Goal: Task Accomplishment & Management: Use online tool/utility

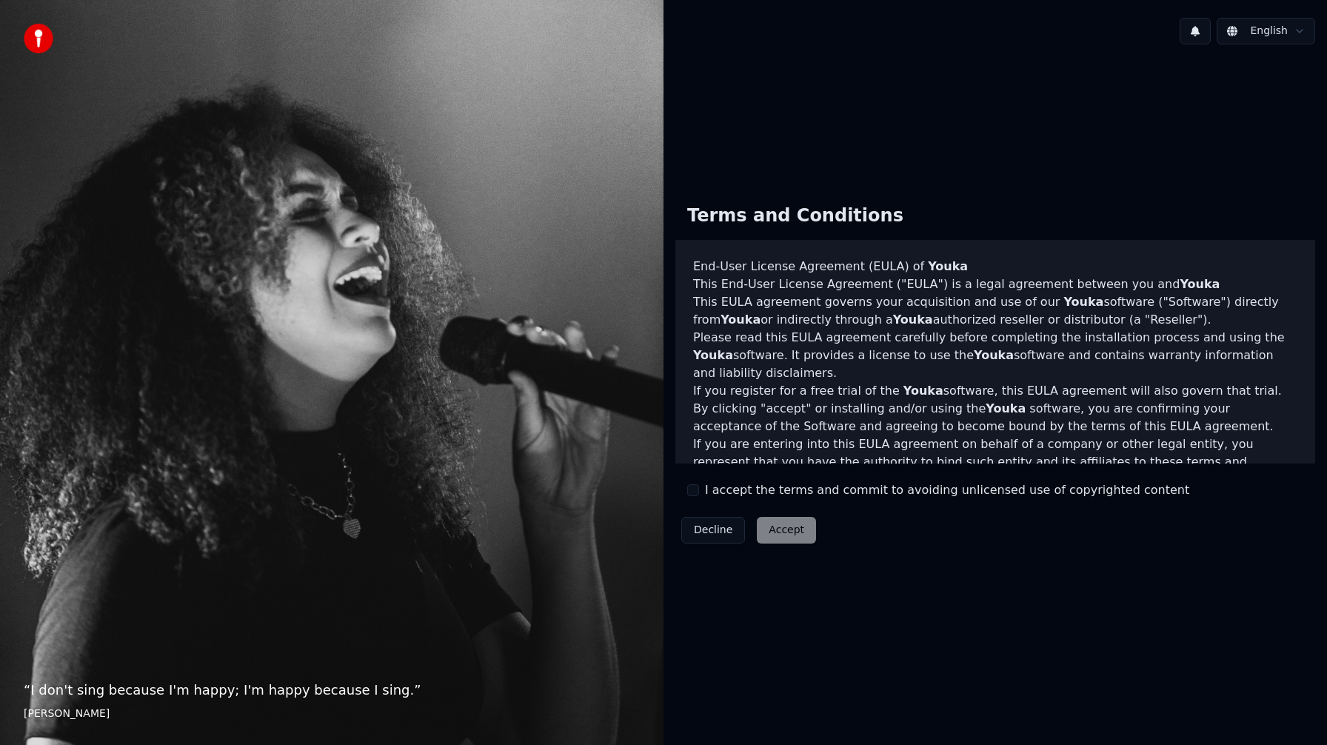
click at [701, 490] on div "I accept the terms and commit to avoiding unlicensed use of copyrighted content" at bounding box center [938, 490] width 502 height 18
click at [700, 490] on div "I accept the terms and commit to avoiding unlicensed use of copyrighted content" at bounding box center [938, 490] width 502 height 18
click at [694, 495] on button "I accept the terms and commit to avoiding unlicensed use of copyrighted content" at bounding box center [693, 490] width 12 height 12
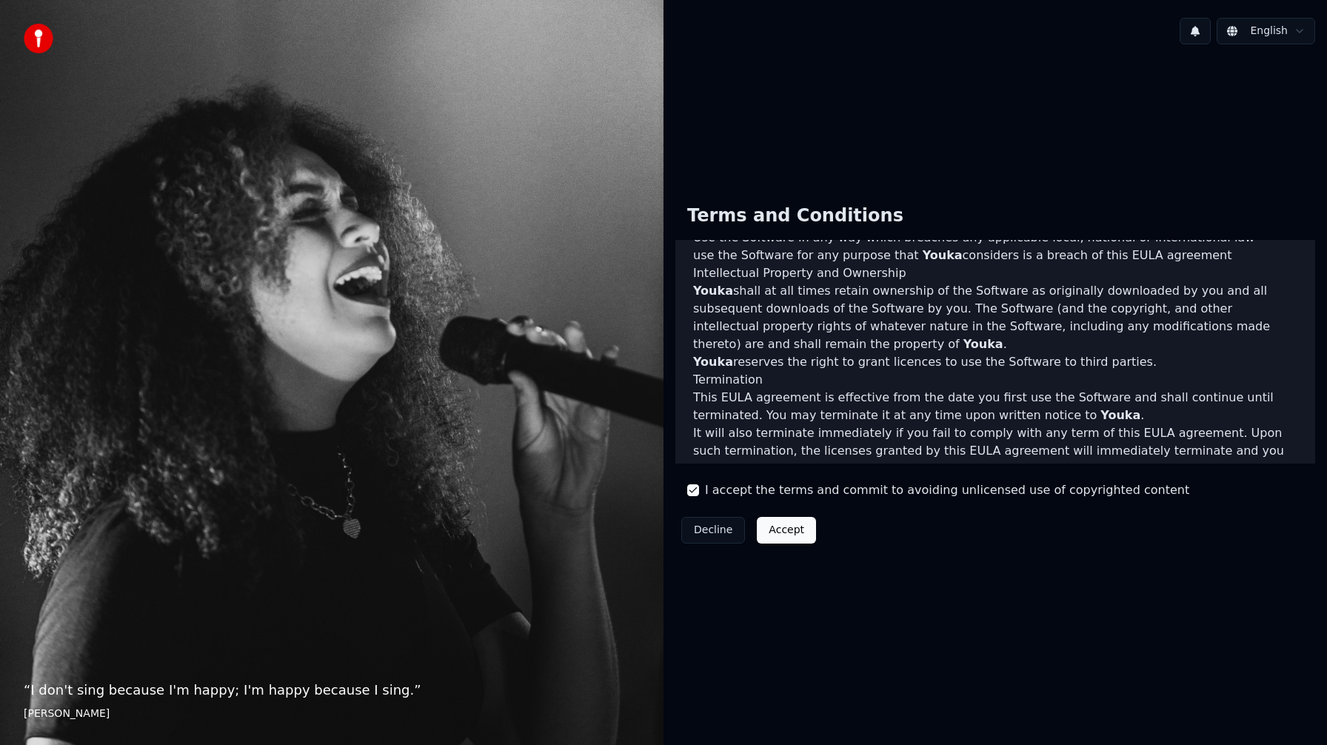
scroll to position [647, 0]
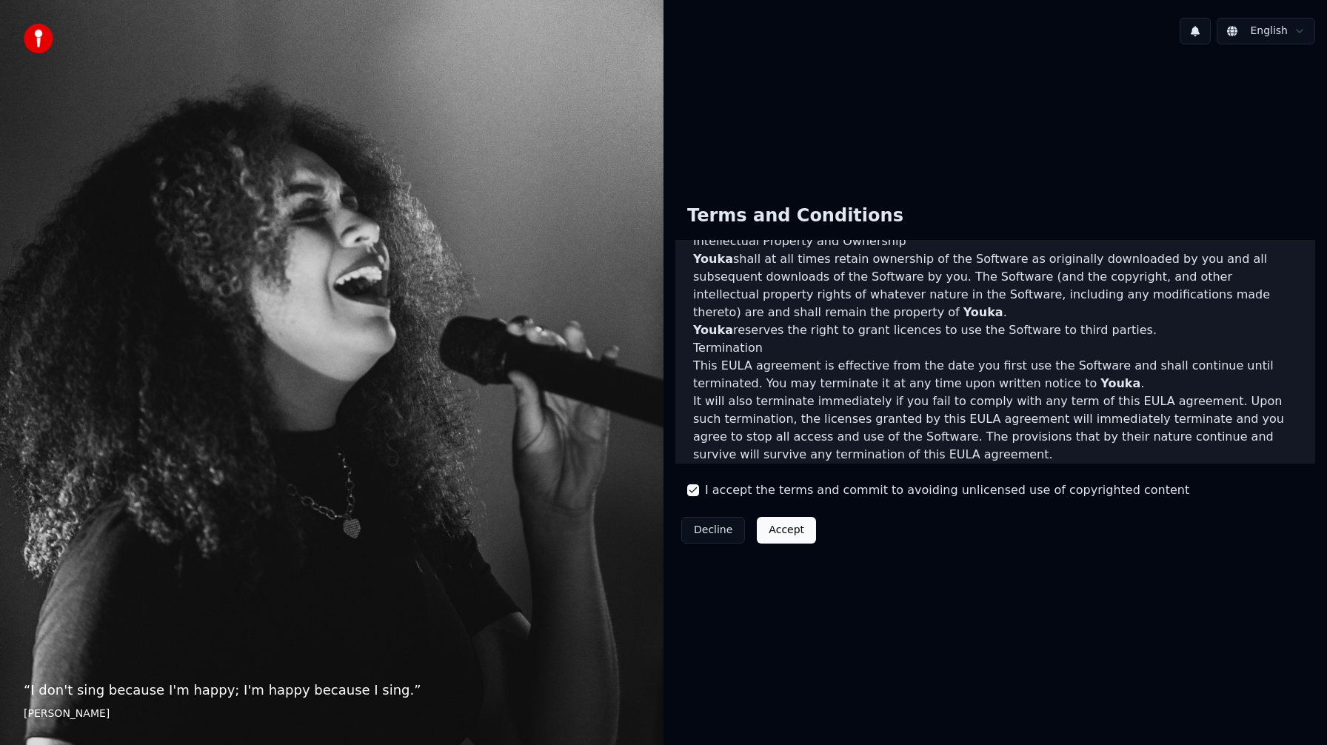
click at [788, 525] on button "Accept" at bounding box center [786, 530] width 59 height 27
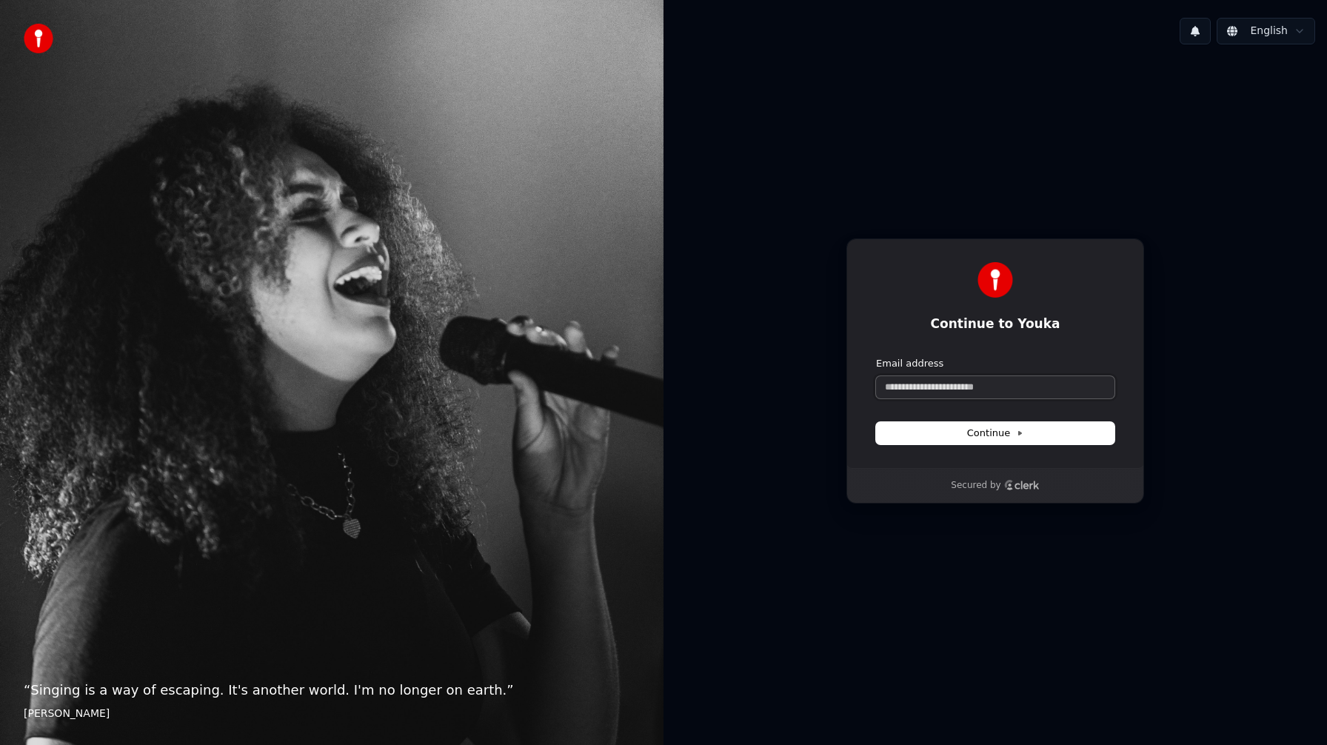
click at [946, 386] on input "Email address" at bounding box center [995, 387] width 238 height 22
click at [989, 430] on span "Continue" at bounding box center [995, 432] width 56 height 13
type input "**********"
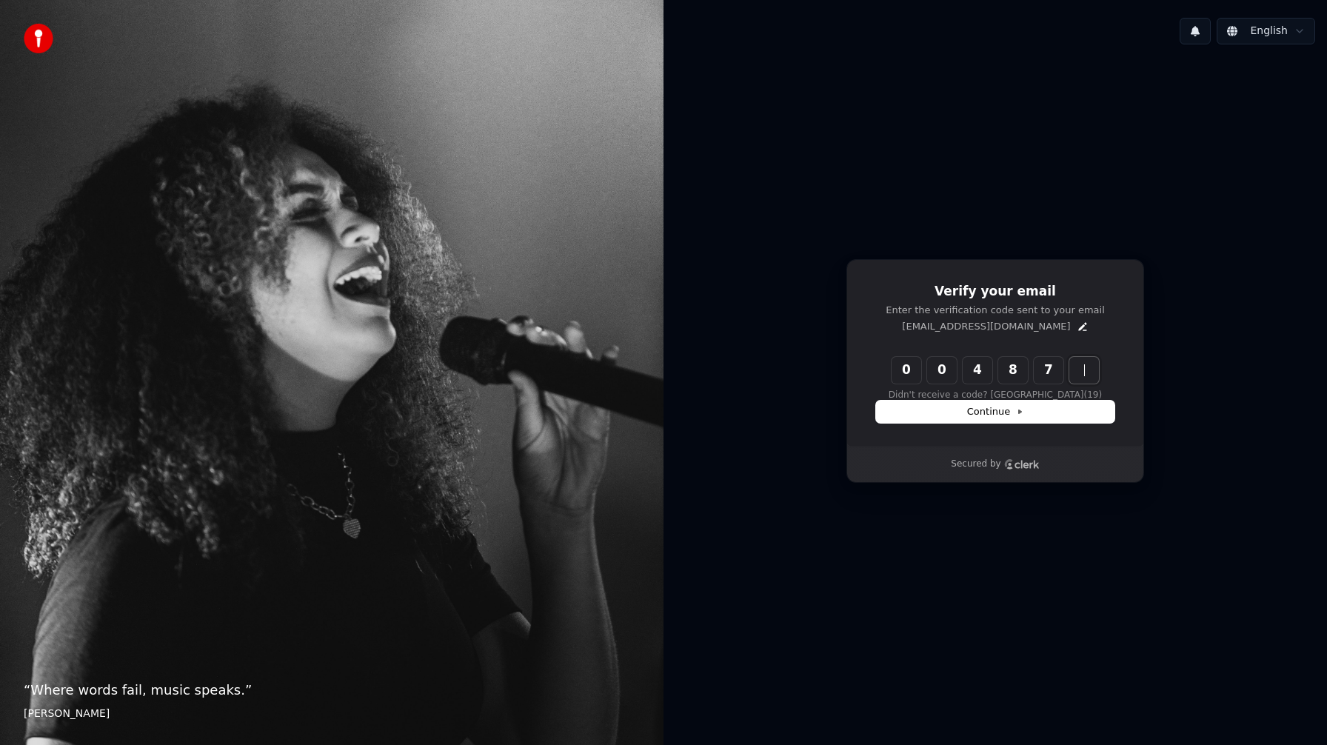
type input "******"
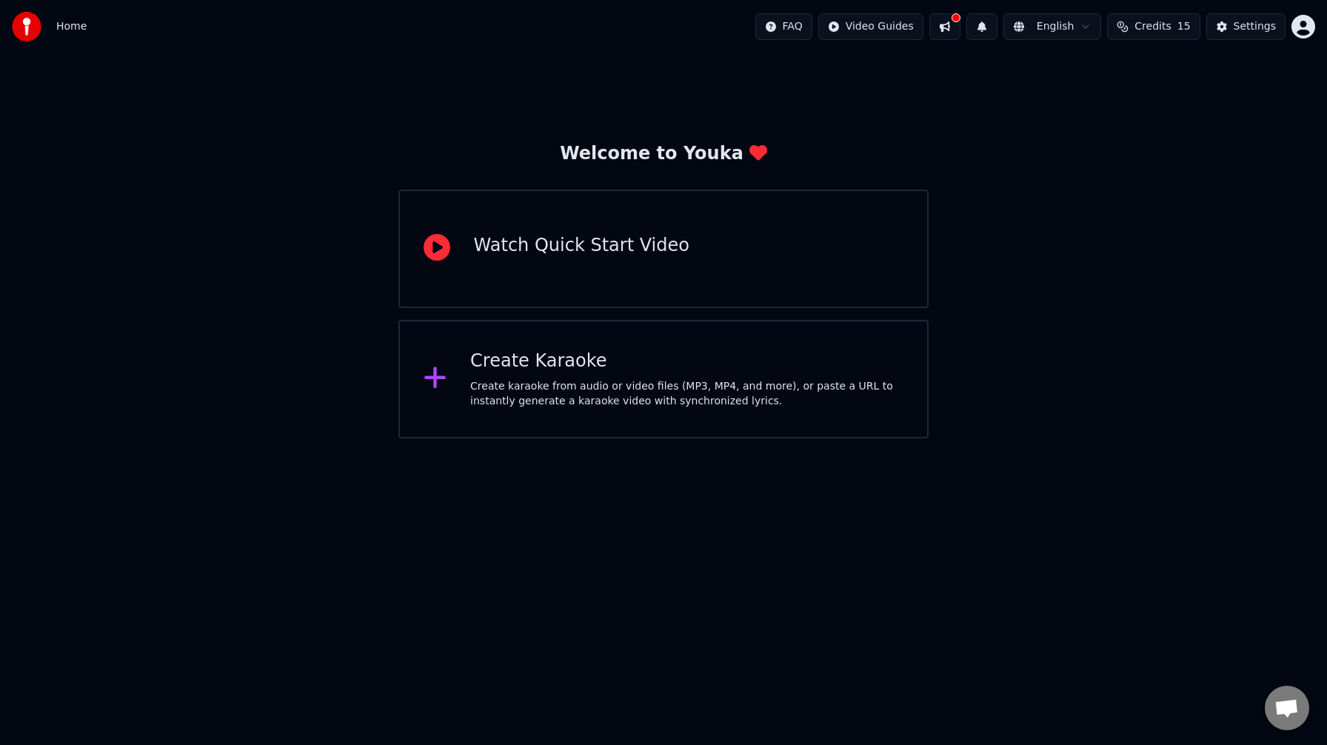
click at [454, 246] on div at bounding box center [442, 249] width 38 height 30
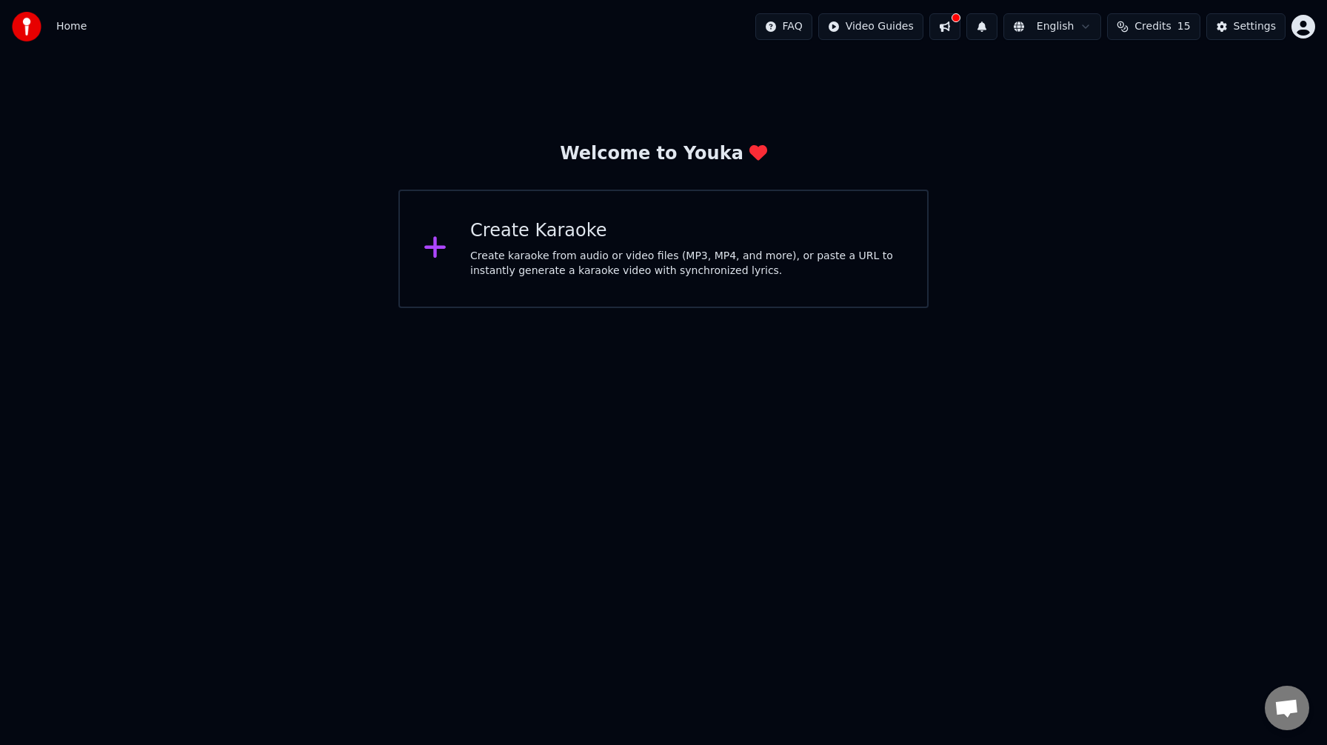
click at [437, 247] on icon at bounding box center [435, 247] width 24 height 27
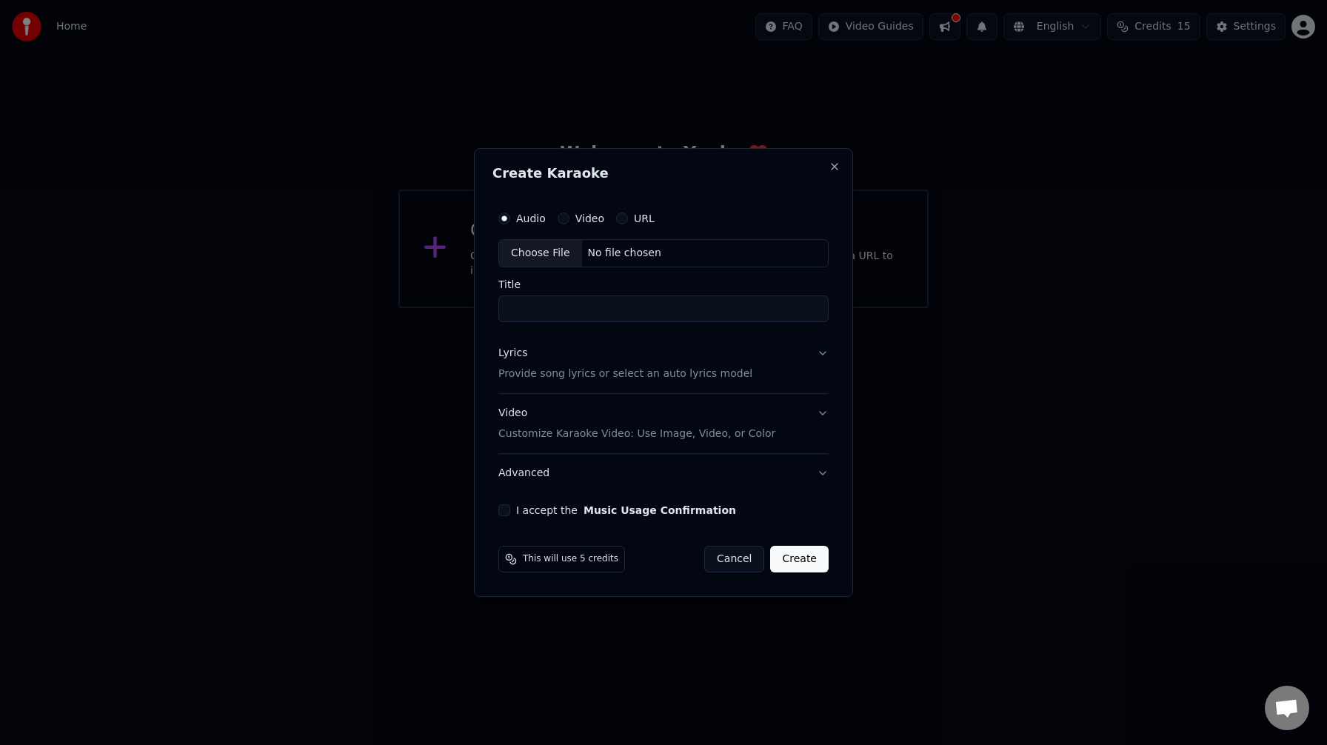
click at [566, 223] on div "Video" at bounding box center [580, 218] width 47 height 12
click at [562, 218] on button "Video" at bounding box center [563, 218] width 12 height 12
click at [547, 249] on div "Choose File" at bounding box center [540, 253] width 83 height 27
click at [621, 216] on button "URL" at bounding box center [622, 218] width 12 height 12
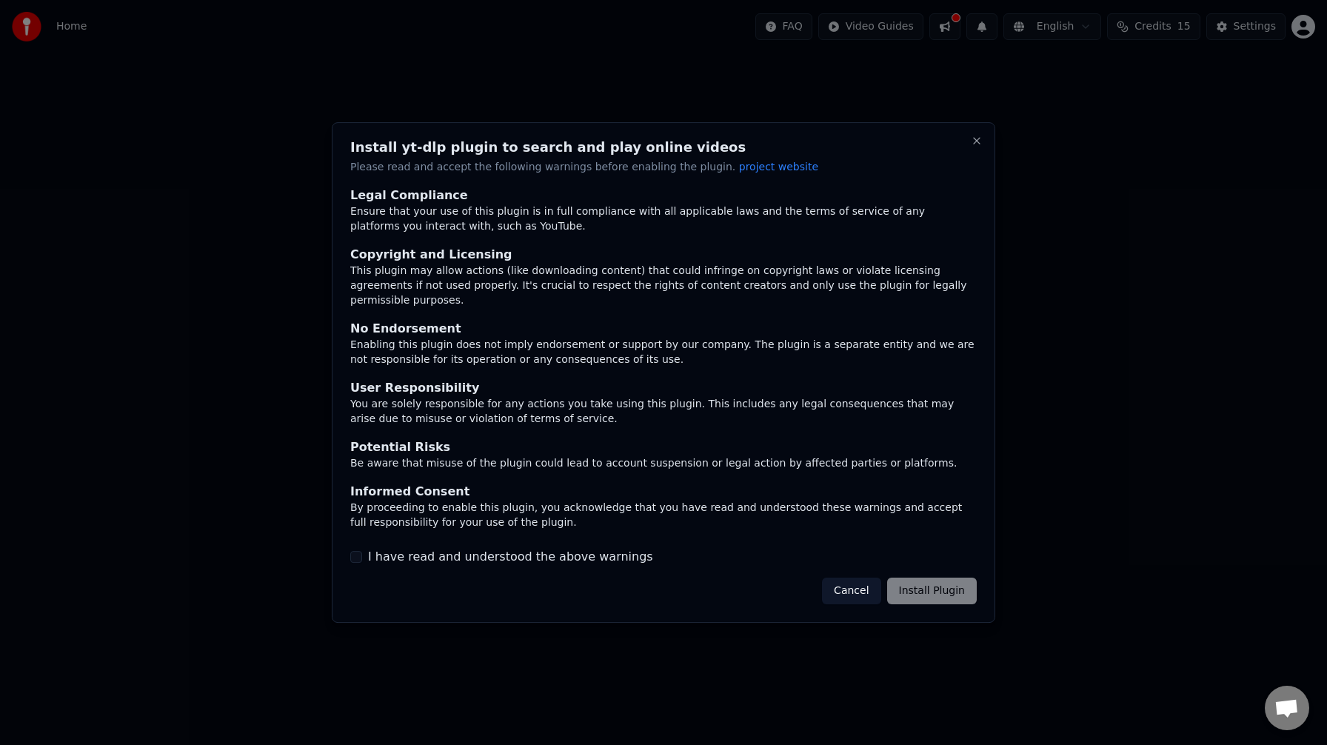
click at [356, 551] on button "I have read and understood the above warnings" at bounding box center [356, 557] width 12 height 12
click at [944, 585] on button "Install Plugin" at bounding box center [932, 590] width 90 height 27
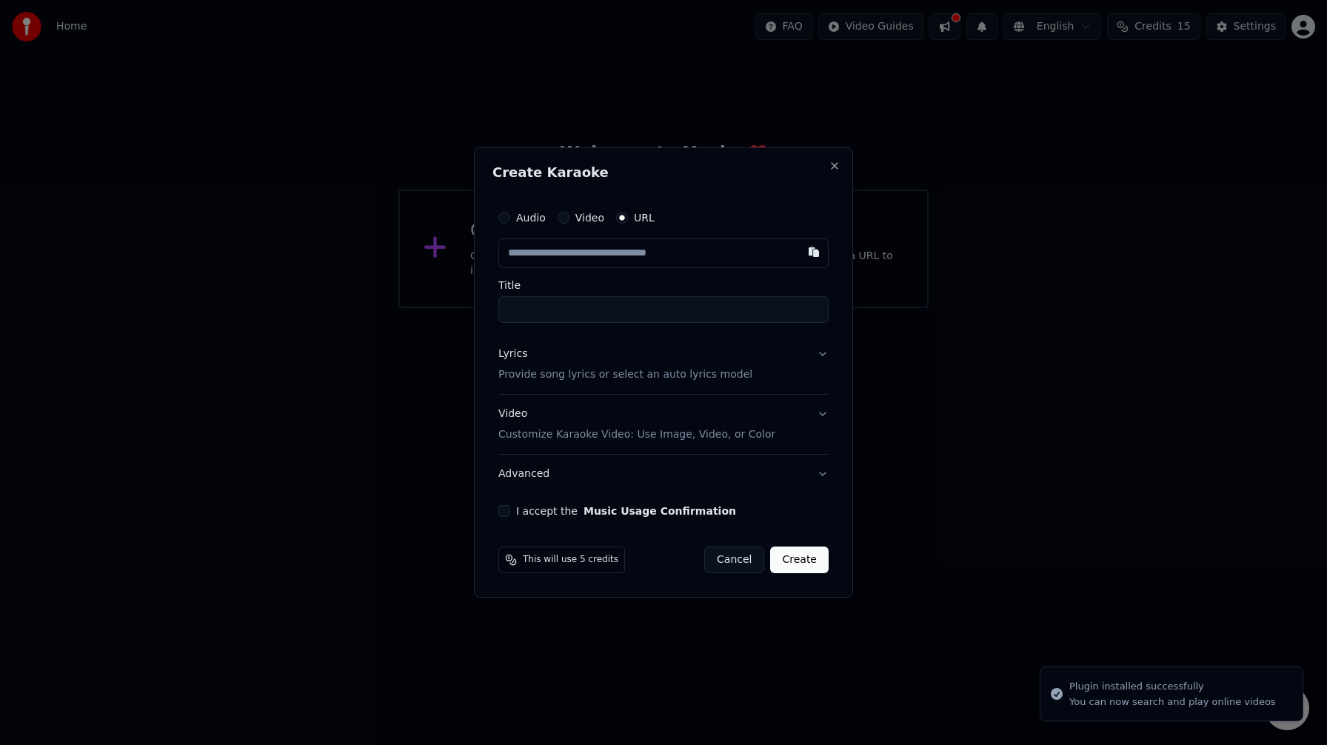
click at [609, 252] on input "text" at bounding box center [663, 253] width 330 height 30
type input "*"
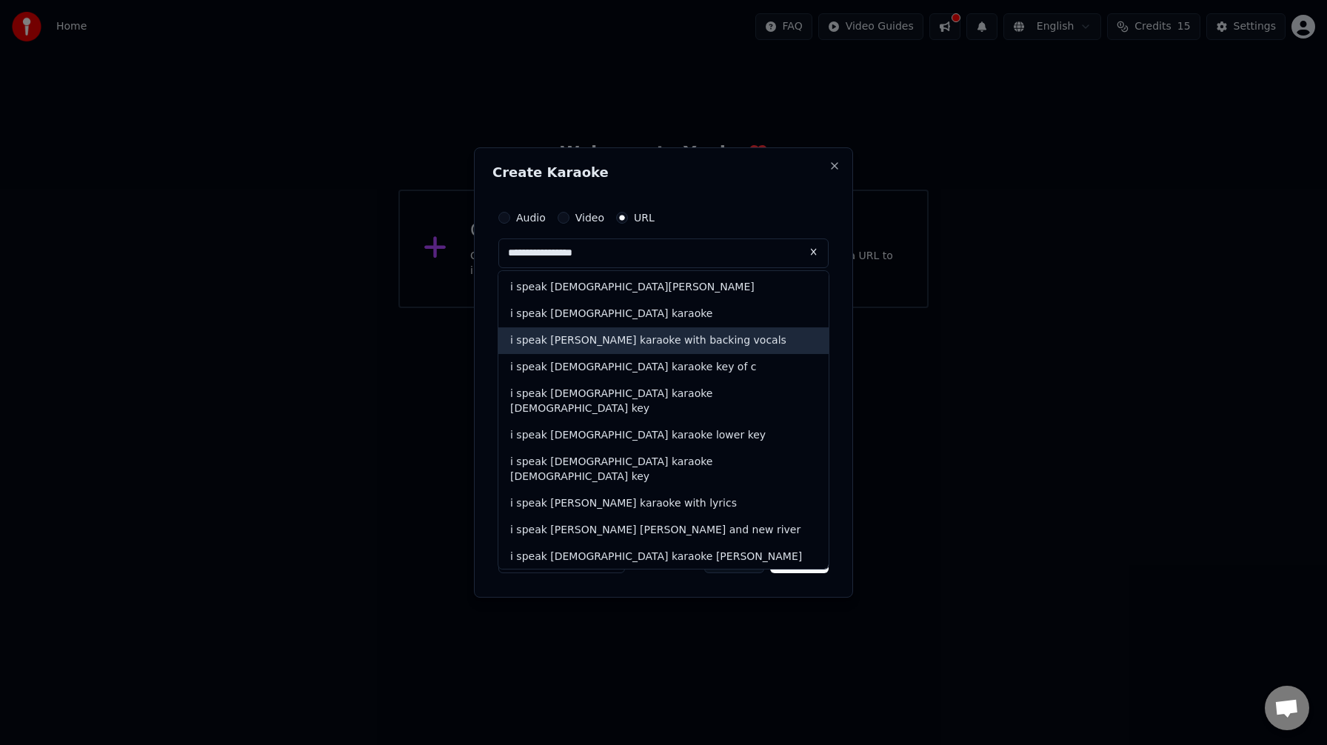
click at [603, 338] on div "i speak jesus karaoke with backing vocals" at bounding box center [663, 340] width 330 height 27
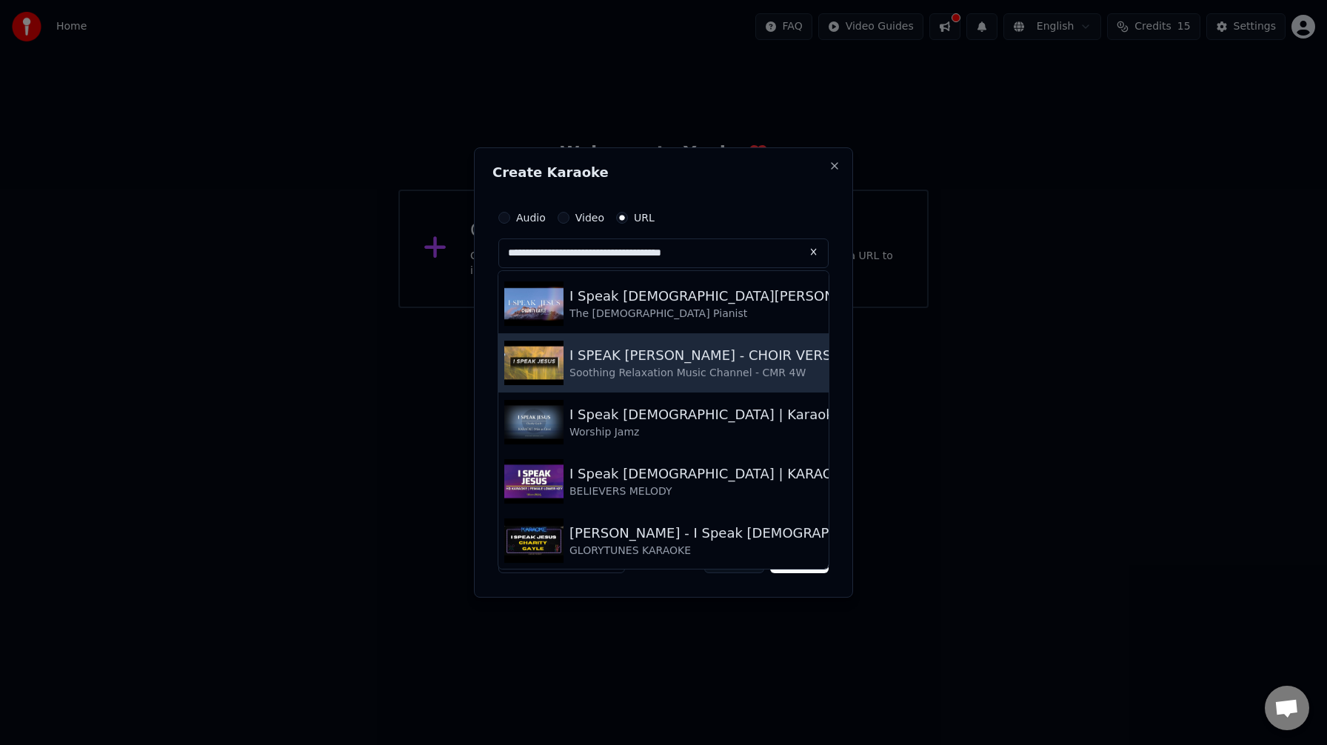
click at [536, 354] on img at bounding box center [533, 363] width 59 height 44
type input "**********"
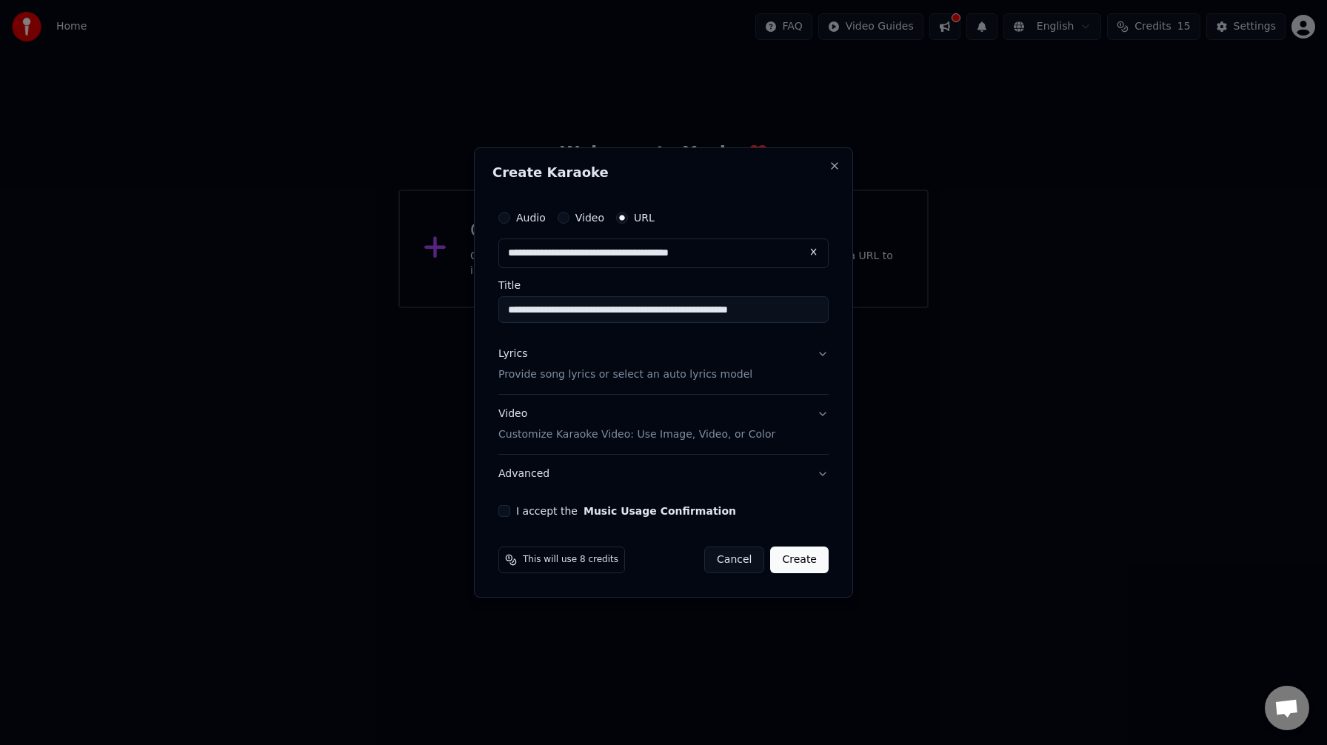
click at [518, 356] on div "Lyrics" at bounding box center [512, 353] width 29 height 15
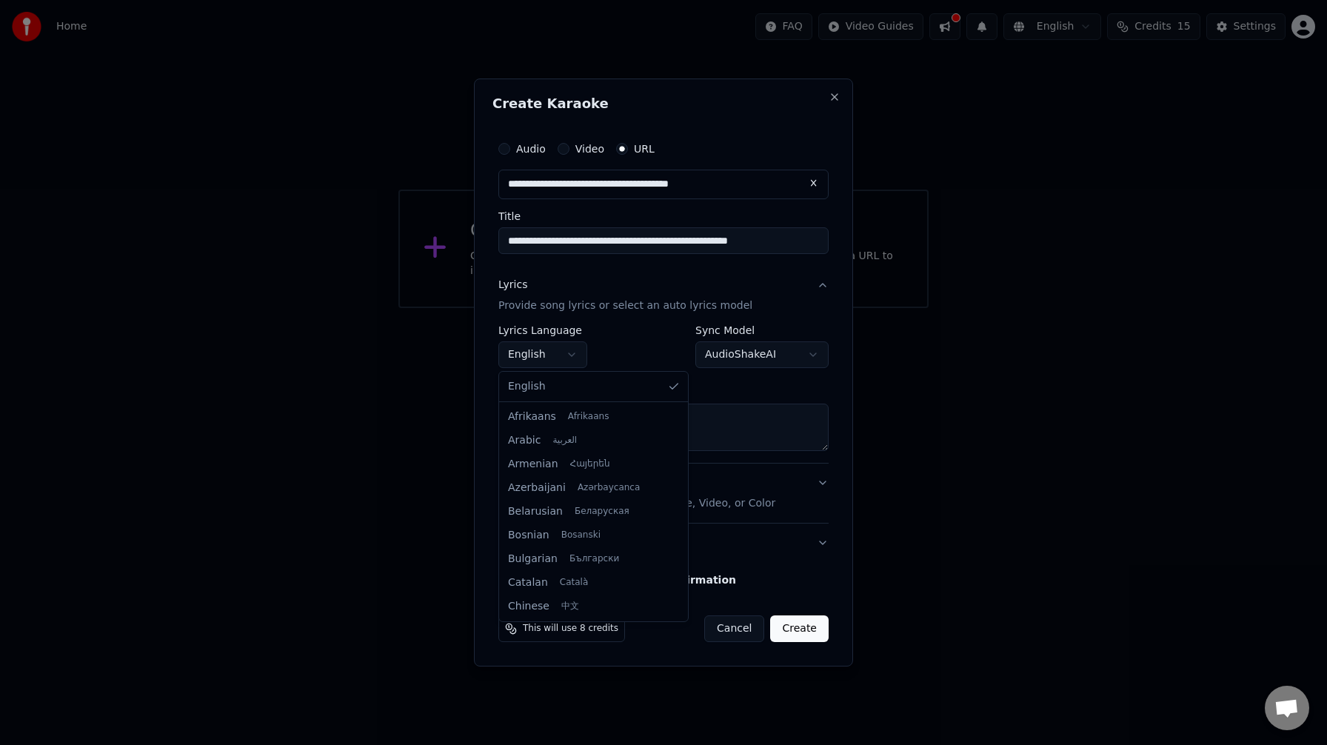
click at [577, 308] on body "**********" at bounding box center [663, 154] width 1327 height 308
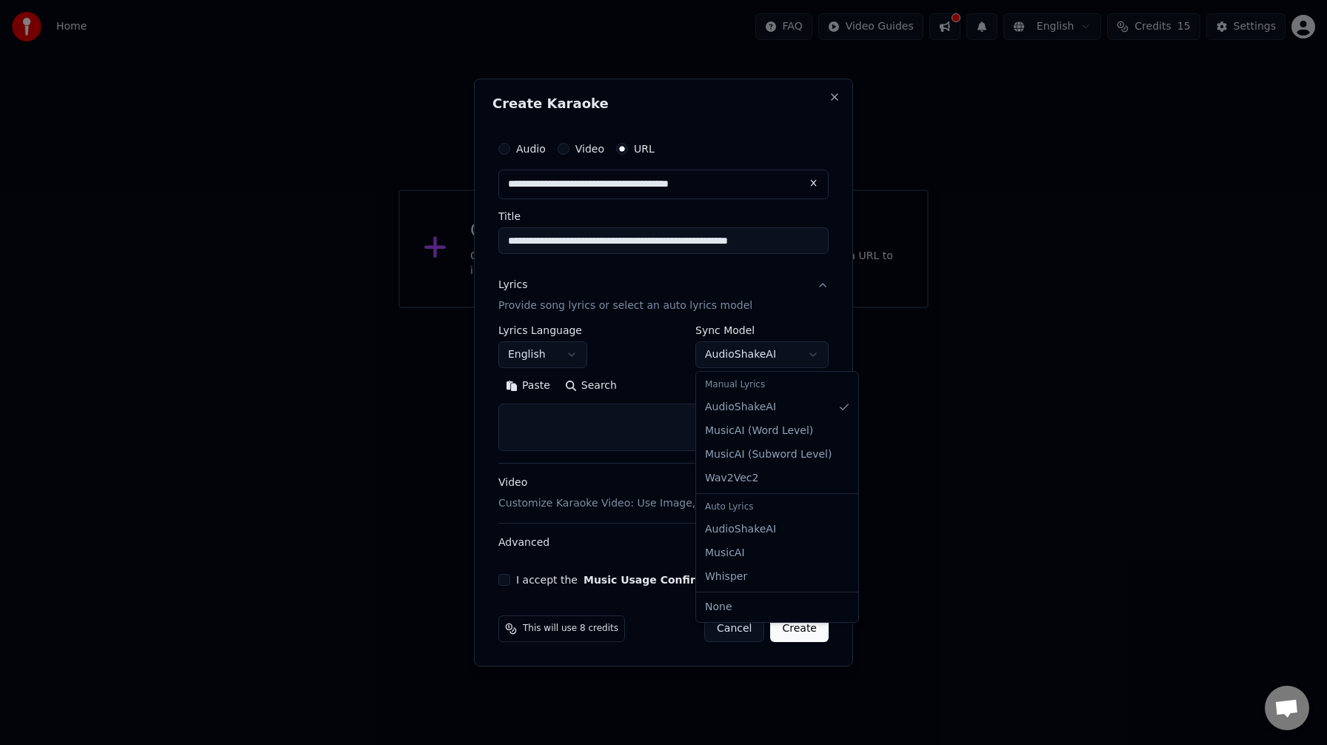
click at [799, 308] on body "**********" at bounding box center [663, 154] width 1327 height 308
click at [780, 390] on div "Manual Lyrics" at bounding box center [777, 385] width 156 height 21
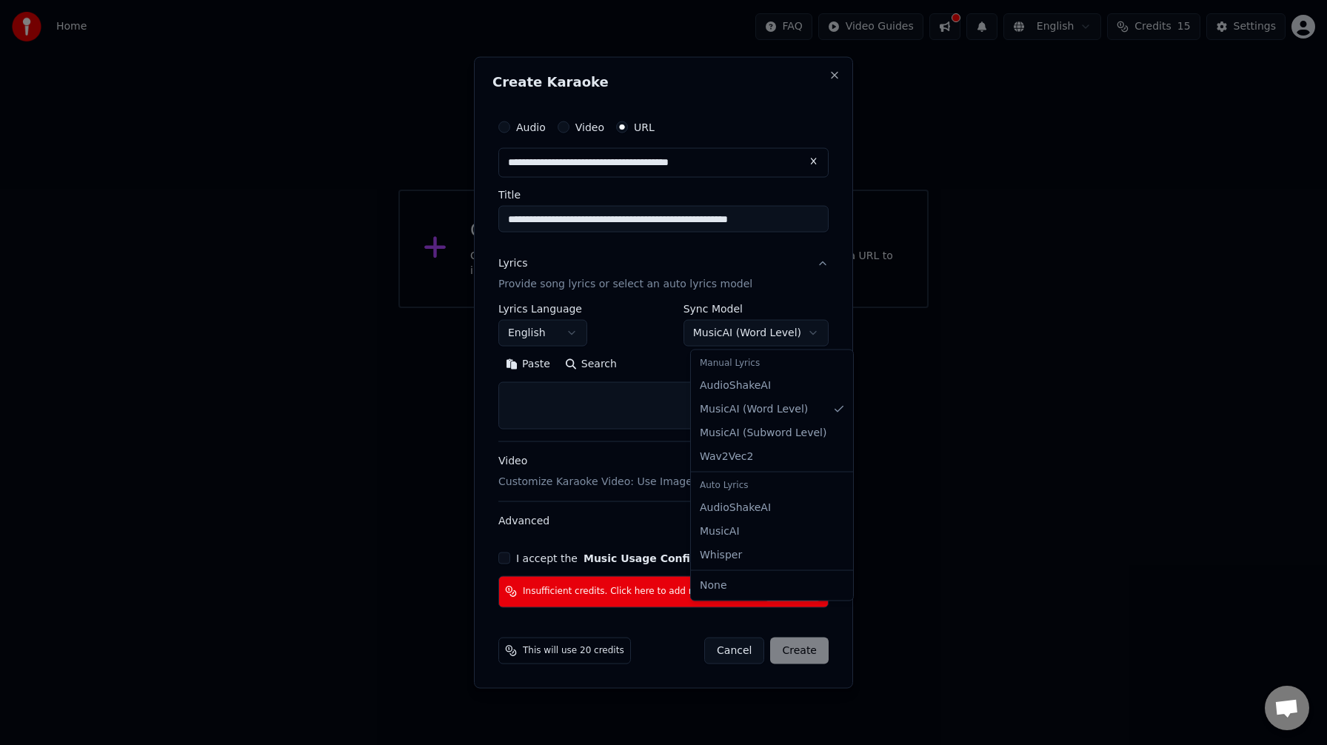
click at [809, 308] on body "**********" at bounding box center [663, 154] width 1327 height 308
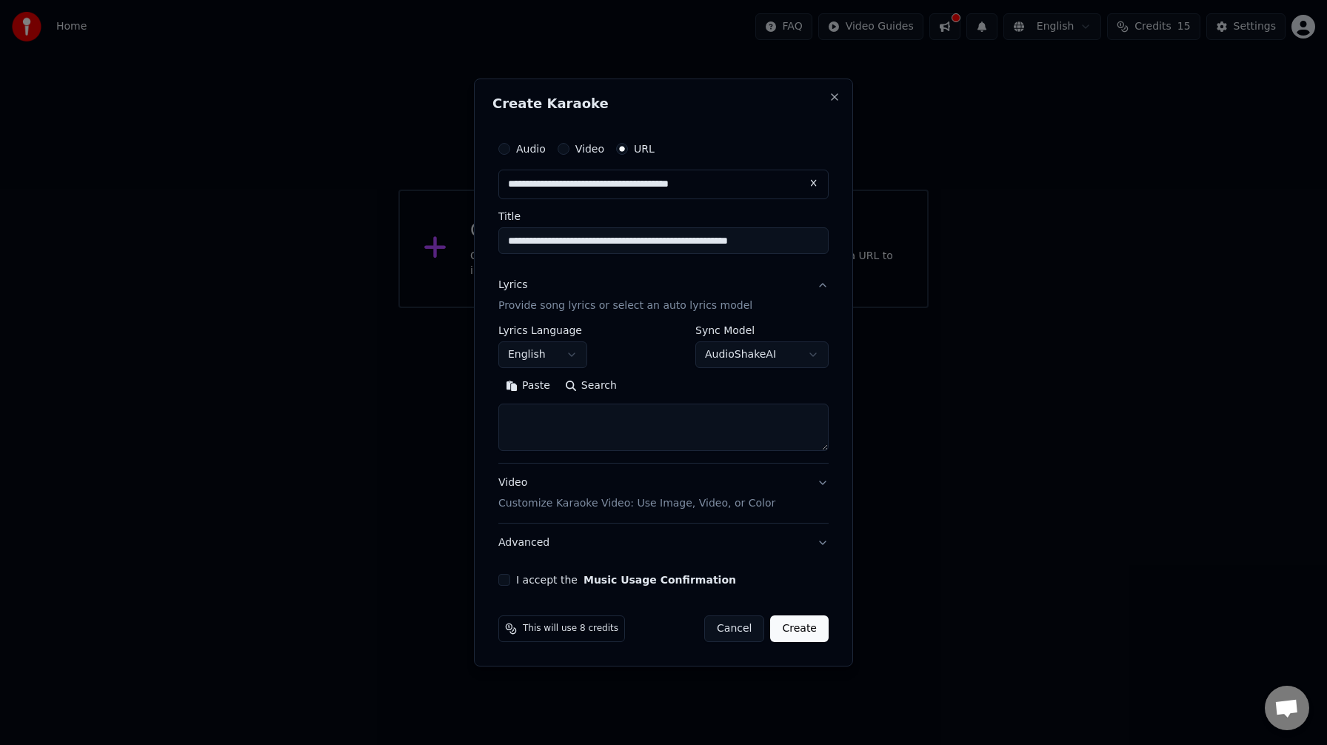
click at [531, 386] on button "Paste" at bounding box center [527, 386] width 59 height 24
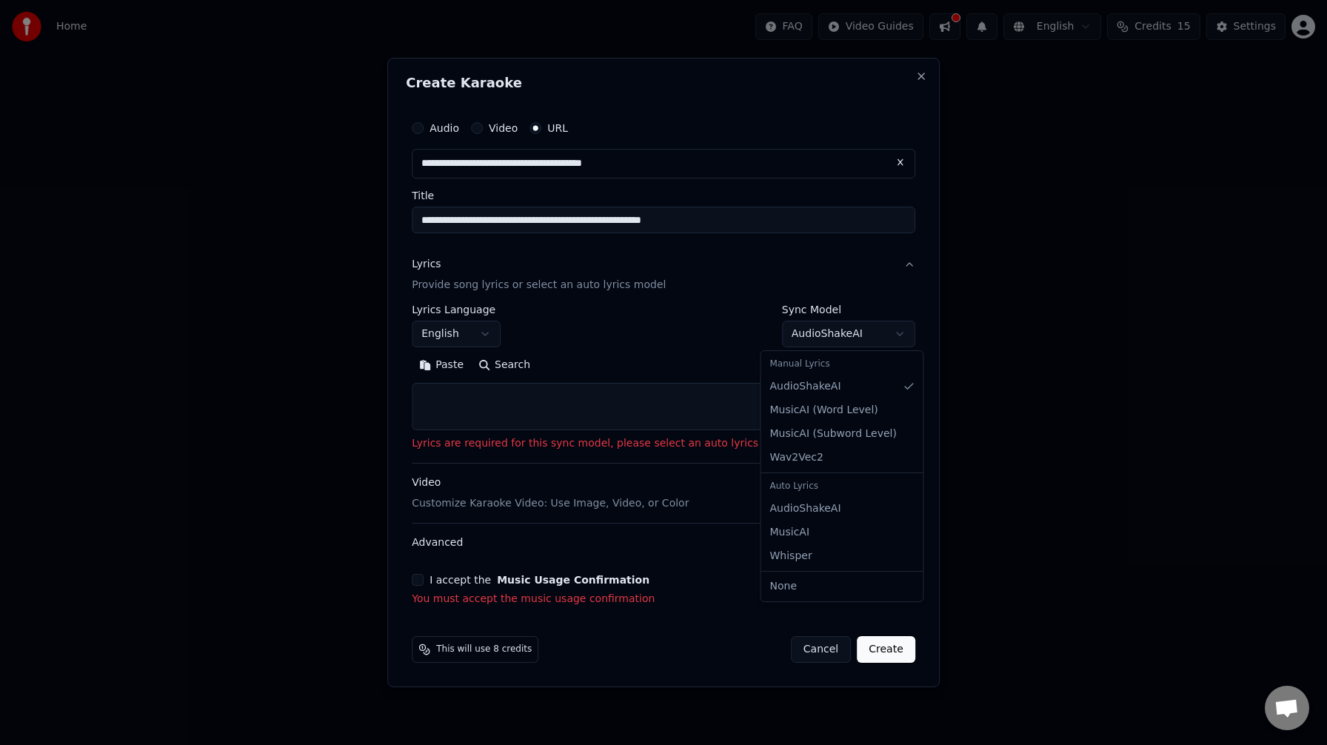
click at [851, 308] on body "**********" at bounding box center [663, 154] width 1327 height 308
select select "****"
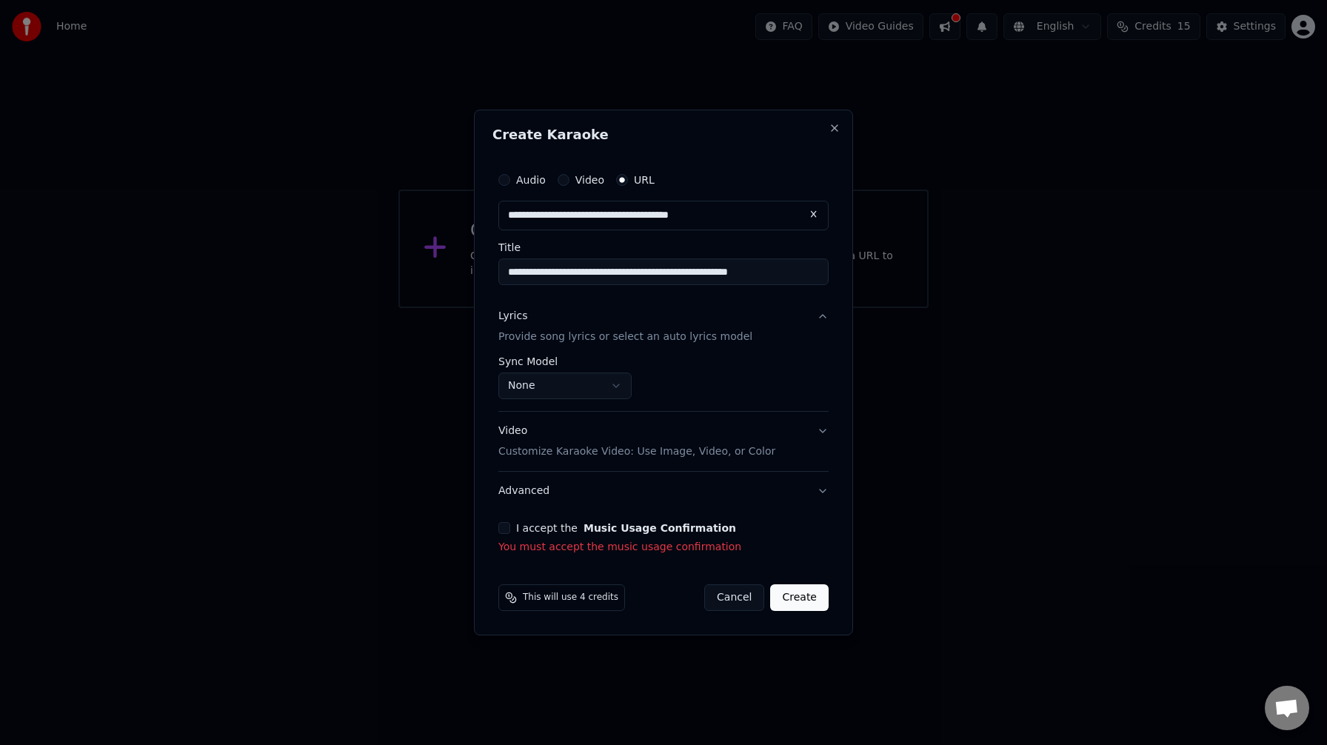
click at [505, 525] on button "I accept the Music Usage Confirmation" at bounding box center [504, 528] width 12 height 12
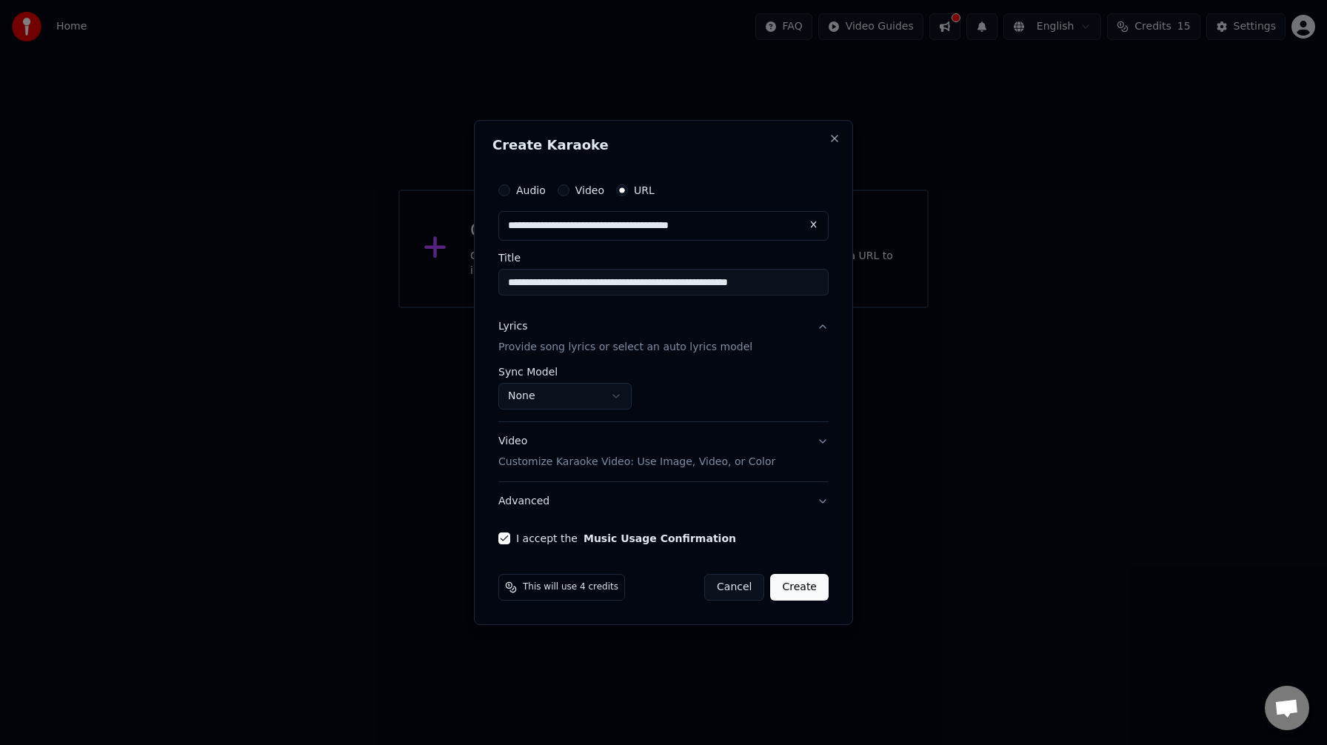
click at [823, 442] on button "Video Customize Karaoke Video: Use Image, Video, or Color" at bounding box center [663, 451] width 330 height 59
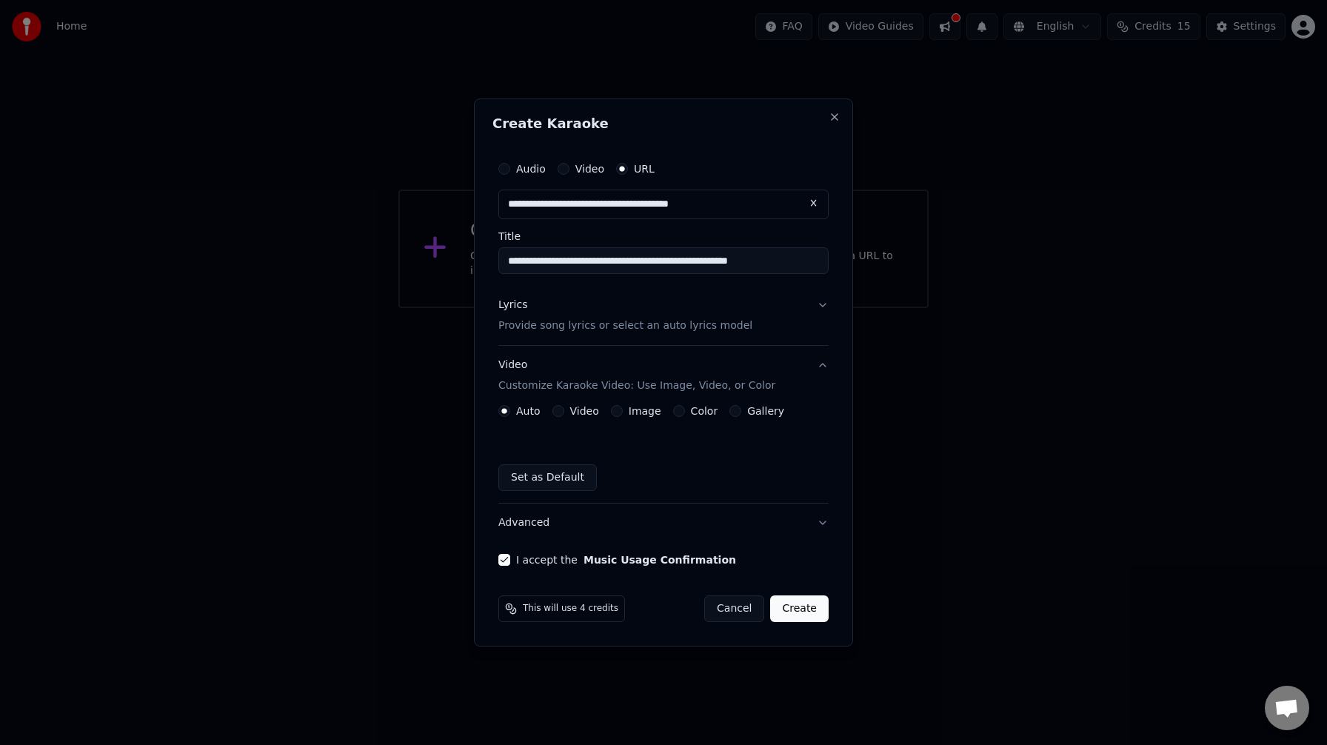
click at [799, 604] on button "Create" at bounding box center [799, 608] width 58 height 27
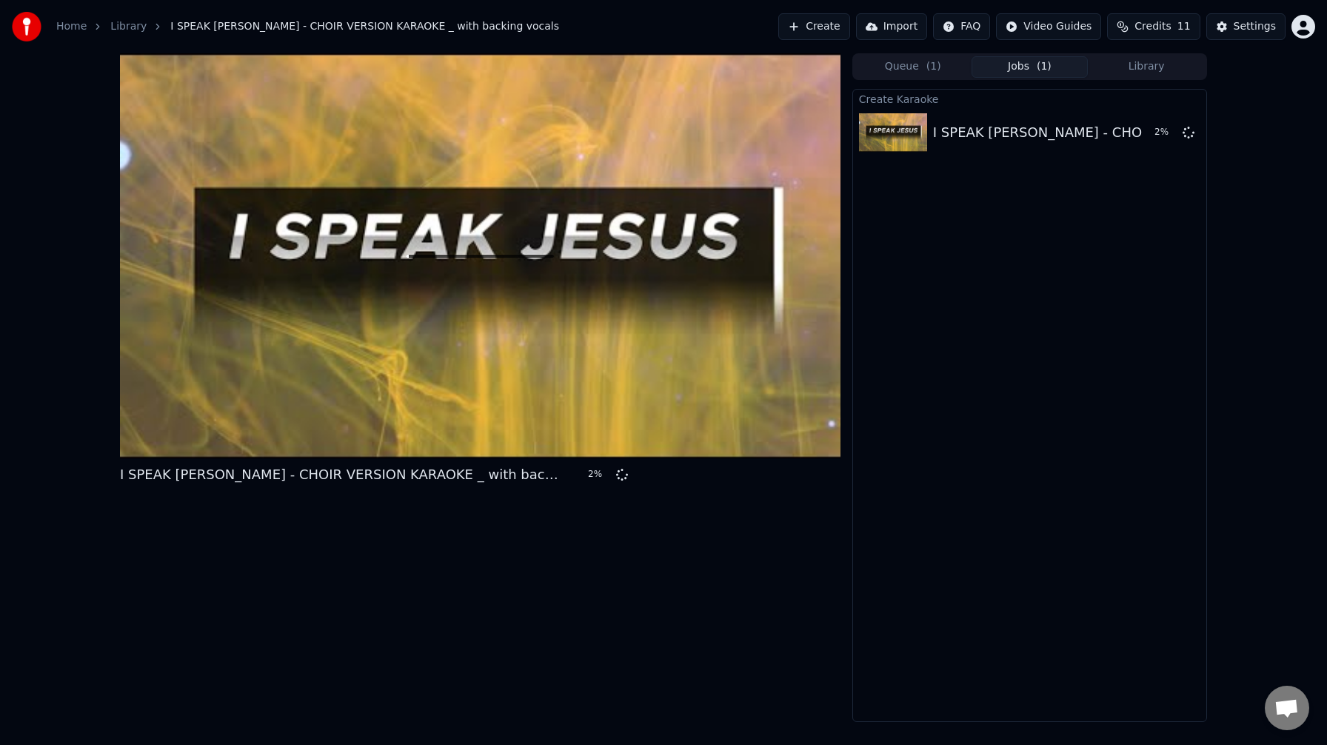
click at [1158, 24] on span "Credits" at bounding box center [1152, 26] width 36 height 15
click at [1044, 213] on div "Create Karaoke I SPEAK JESUS - CHOIR VERSION KARAOKE _ with backing vocals 4 %" at bounding box center [1029, 405] width 355 height 633
click at [28, 24] on img at bounding box center [27, 27] width 30 height 30
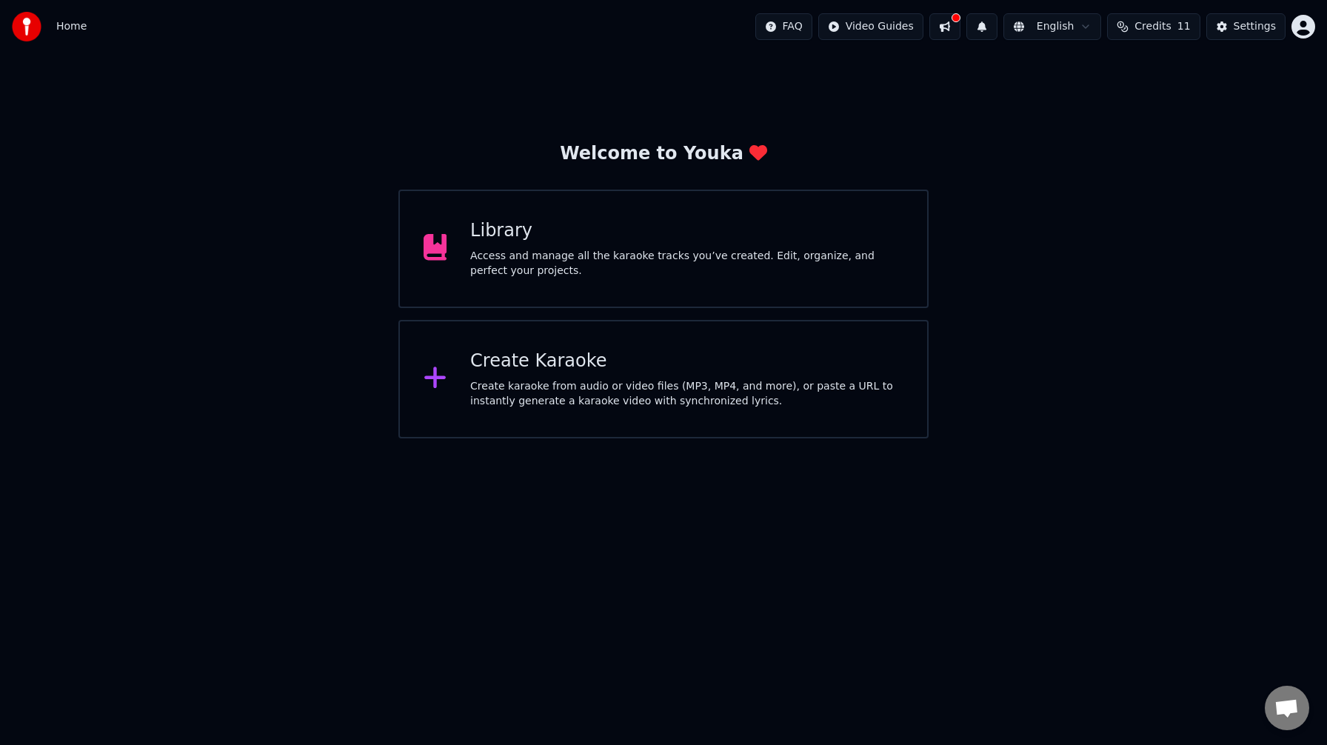
click at [610, 273] on div "Access and manage all the karaoke tracks you’ve created. Edit, organize, and pe…" at bounding box center [686, 264] width 433 height 30
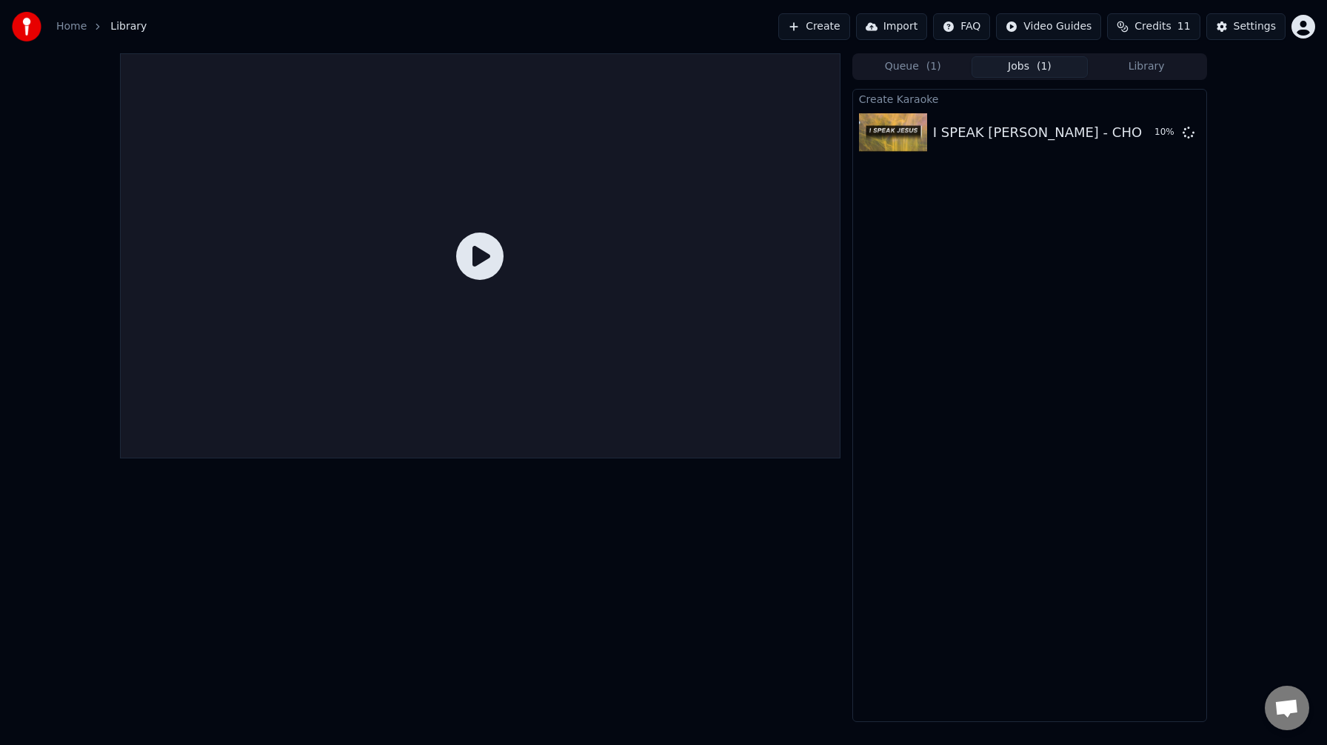
click at [480, 253] on icon at bounding box center [479, 255] width 47 height 47
click at [902, 133] on img at bounding box center [893, 132] width 68 height 38
click at [483, 258] on icon at bounding box center [479, 255] width 47 height 47
click at [1021, 68] on button "Jobs ( 1 )" at bounding box center [1029, 66] width 117 height 21
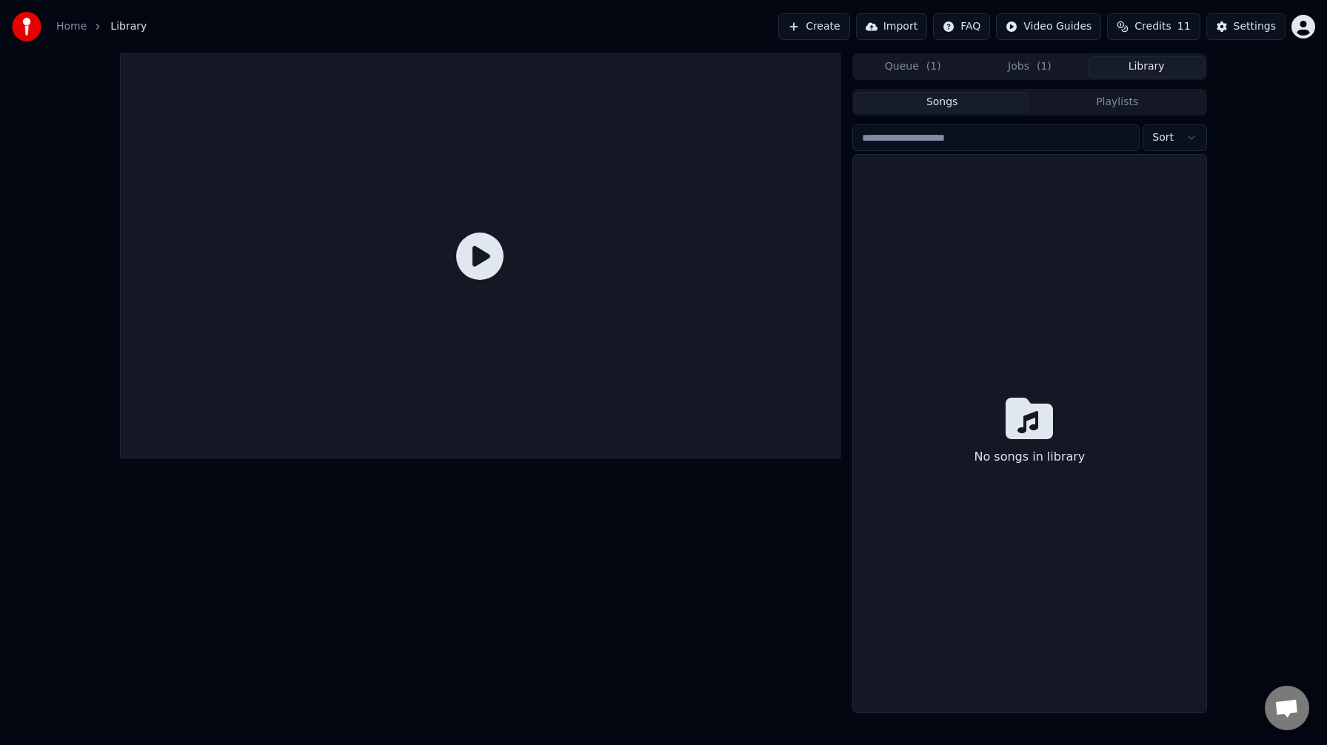
click at [1143, 70] on button "Library" at bounding box center [1145, 66] width 117 height 21
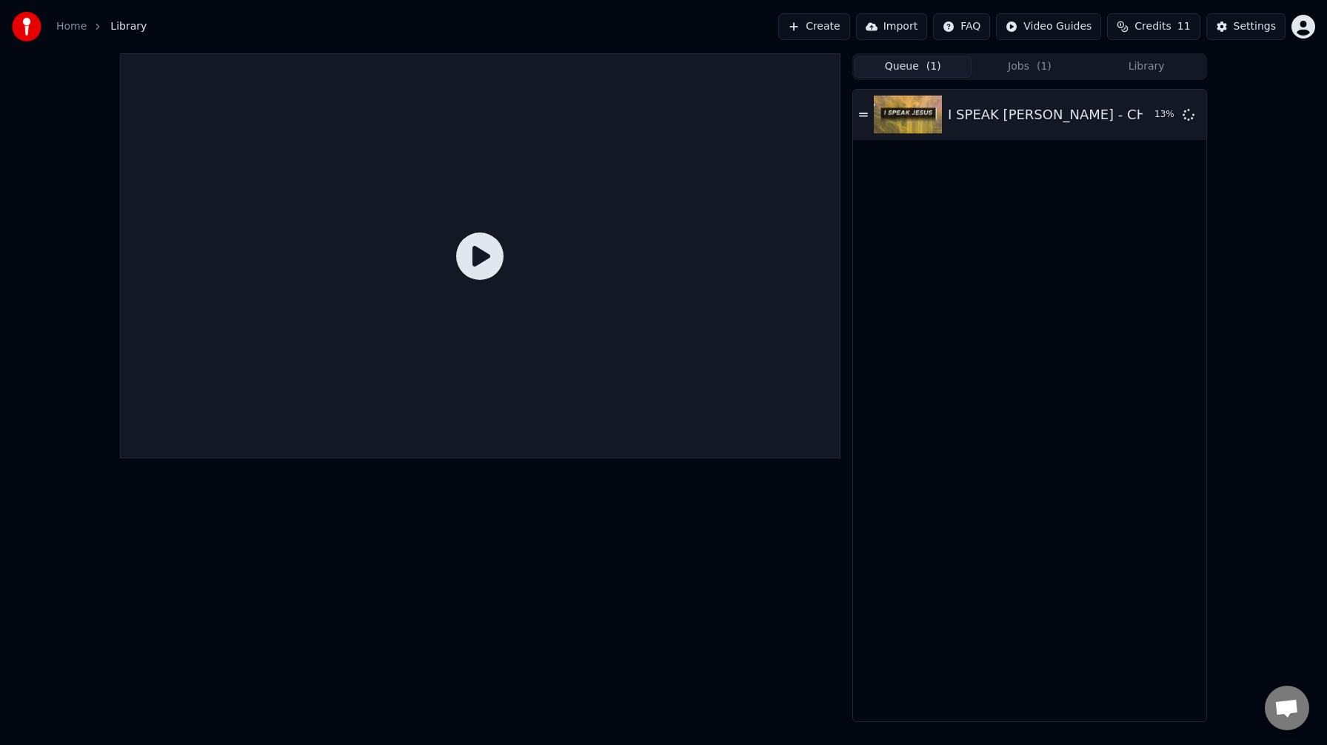
click at [903, 72] on button "Queue ( 1 )" at bounding box center [912, 66] width 117 height 21
click at [1015, 64] on button "Jobs ( 1 )" at bounding box center [1029, 66] width 117 height 21
click at [894, 72] on button "Queue ( 1 )" at bounding box center [912, 66] width 117 height 21
click at [1065, 21] on html "Home Library Create Import FAQ Video Guides Credits 11 Settings Queue ( 1 ) Job…" at bounding box center [663, 372] width 1327 height 745
click at [888, 30] on html "Home Library Create Import FAQ Video Guides Credits 11 Settings Queue ( 1 ) Job…" at bounding box center [663, 372] width 1327 height 745
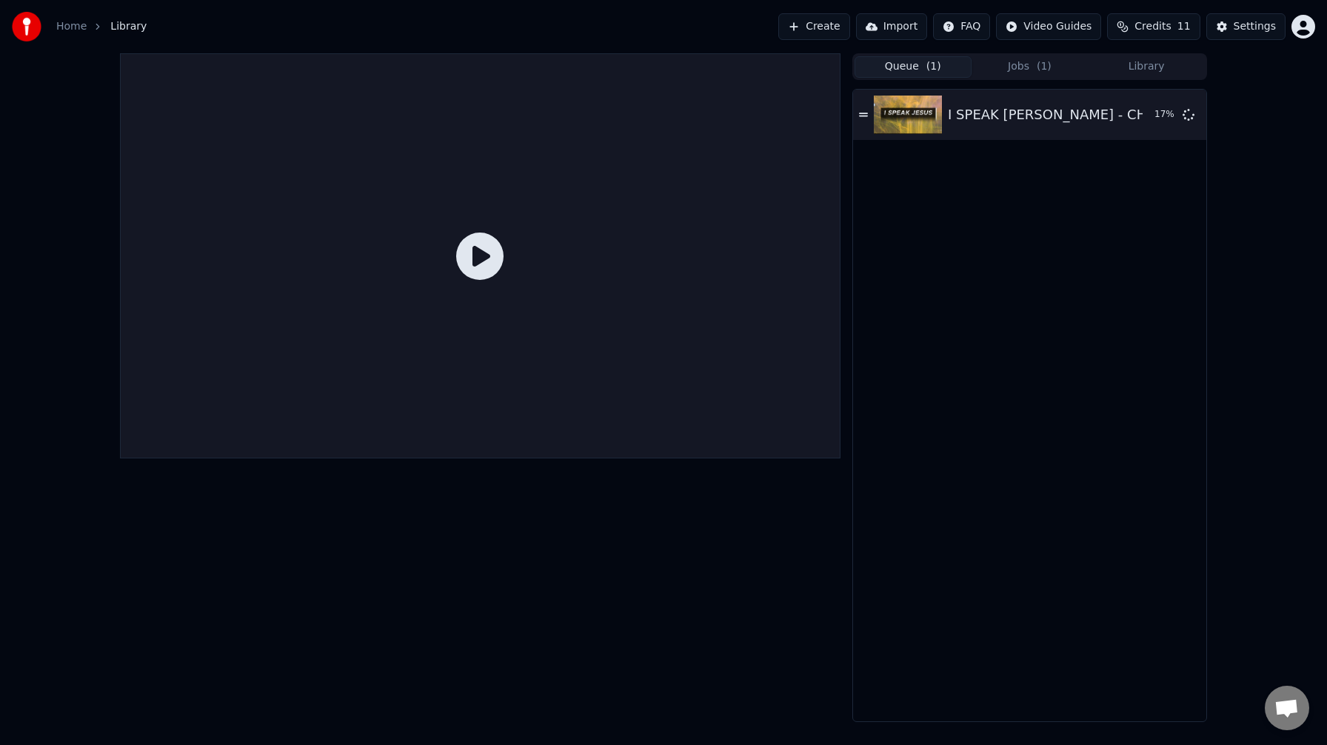
click at [888, 30] on button "Import" at bounding box center [891, 26] width 71 height 27
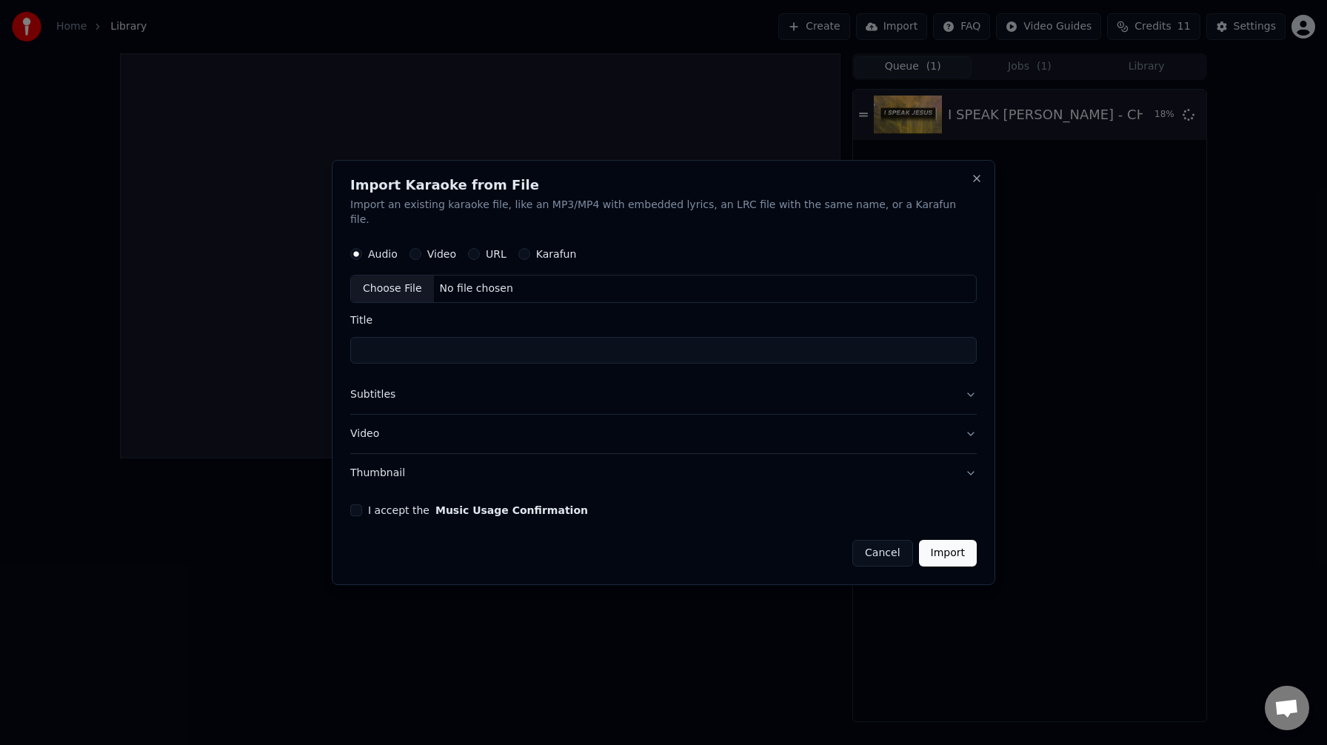
click at [857, 544] on button "Cancel" at bounding box center [882, 553] width 60 height 27
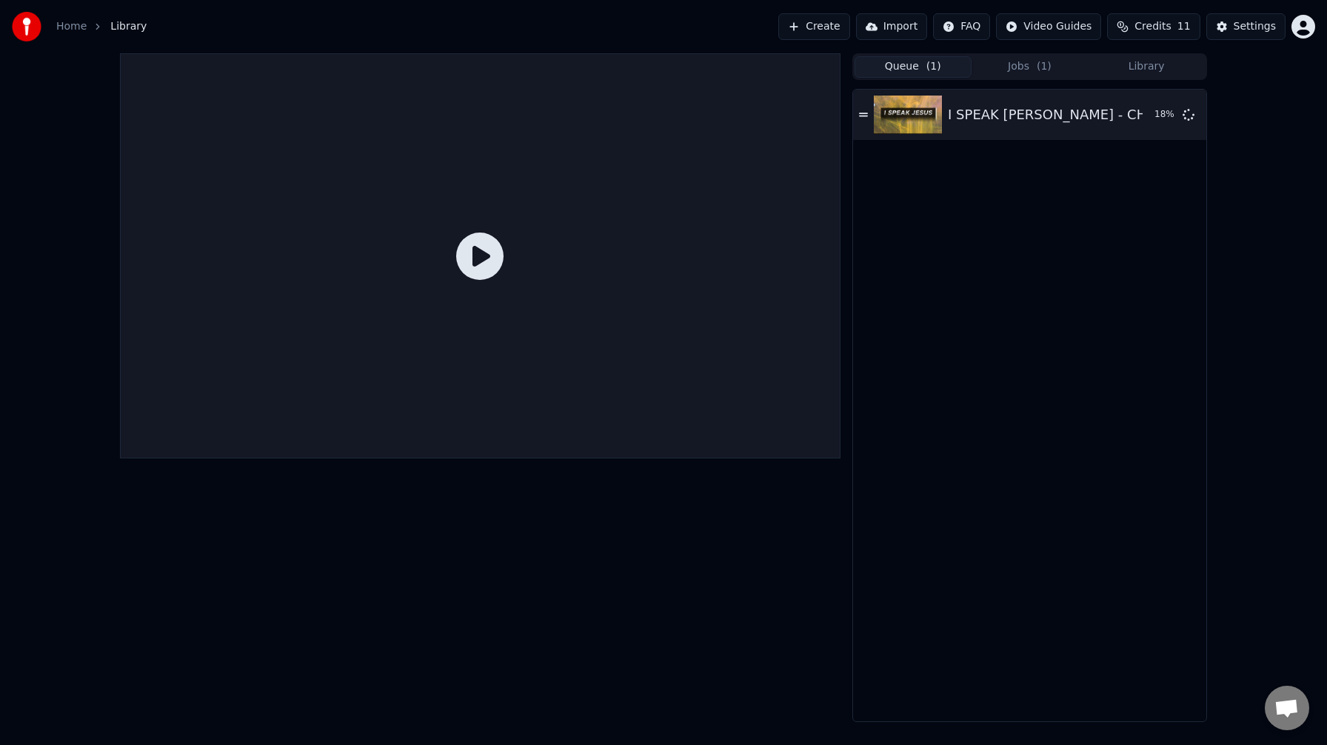
click at [475, 249] on icon at bounding box center [479, 255] width 47 height 47
click at [477, 244] on icon at bounding box center [479, 255] width 47 height 47
click at [99, 22] on icon "breadcrumb" at bounding box center [98, 26] width 10 height 10
click at [87, 26] on div "Home" at bounding box center [79, 26] width 47 height 15
click at [79, 29] on link "Home" at bounding box center [71, 26] width 30 height 15
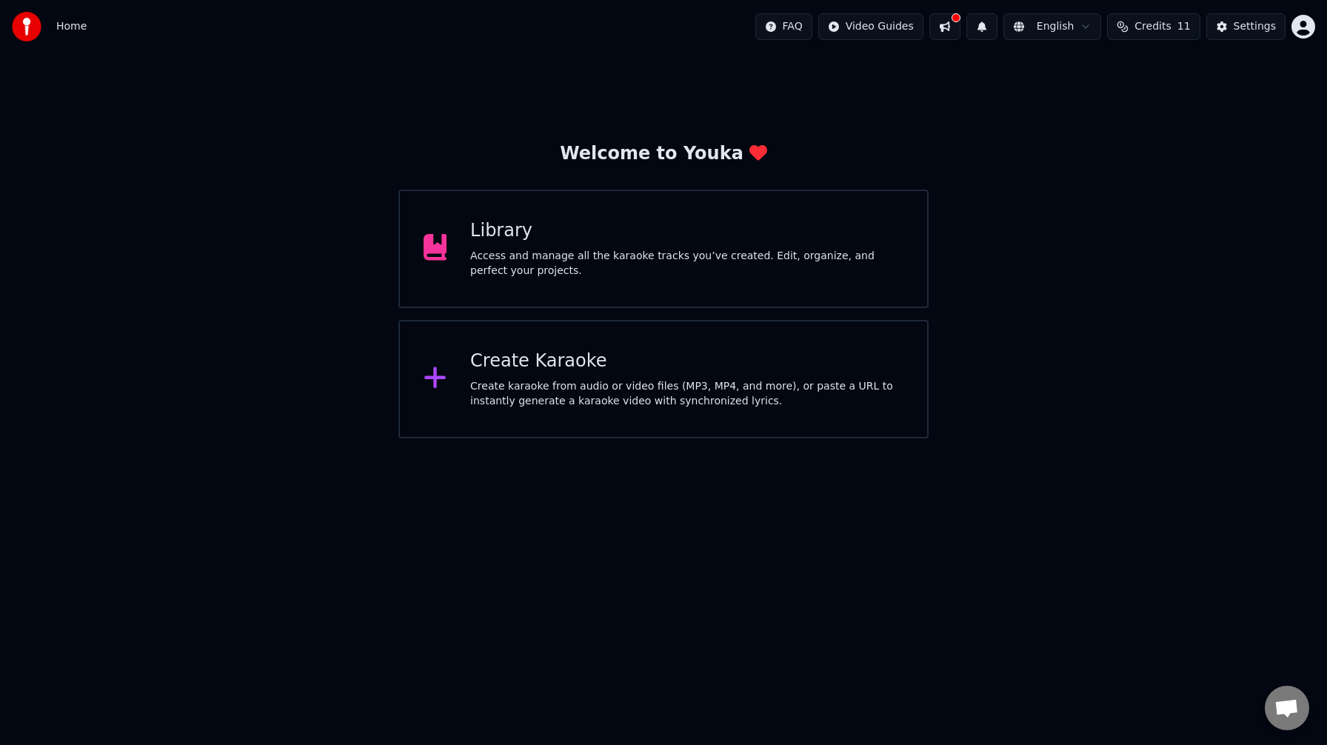
click at [728, 212] on div "Library Access and manage all the karaoke tracks you’ve created. Edit, organize…" at bounding box center [663, 249] width 531 height 118
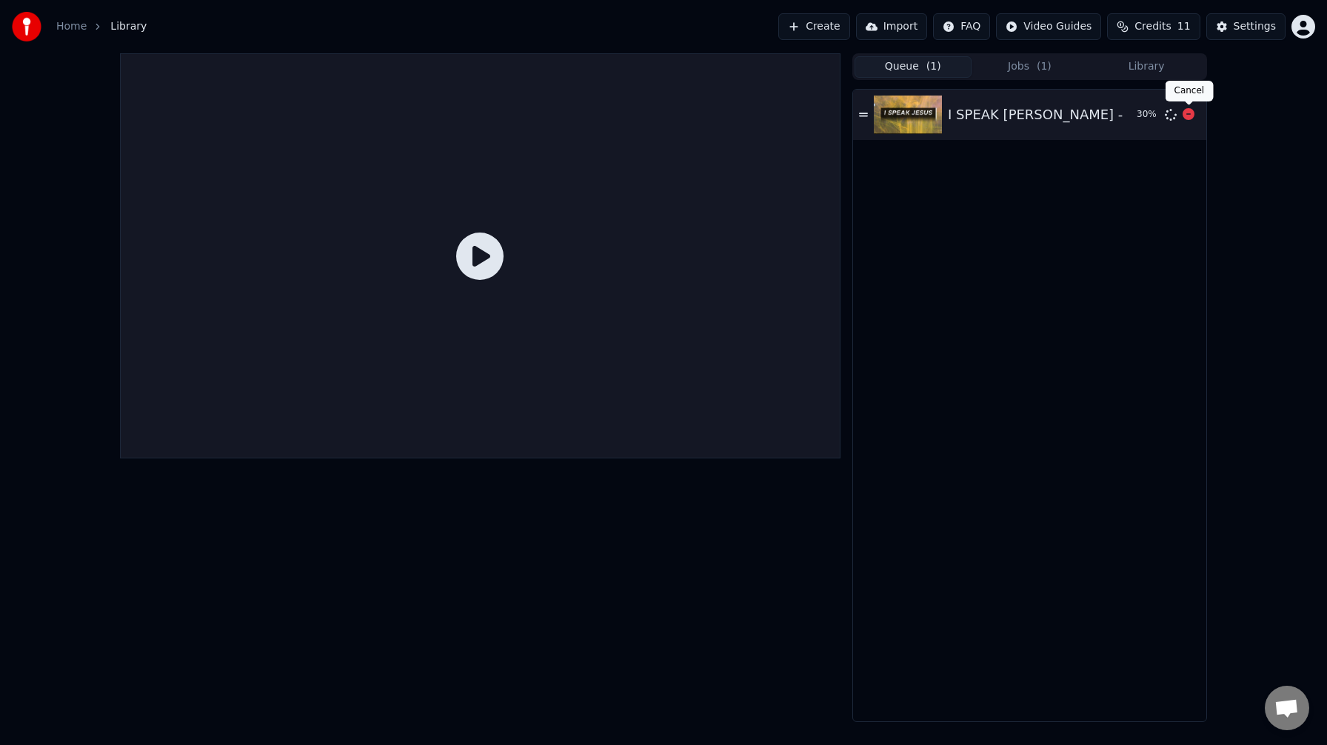
click at [1193, 114] on icon at bounding box center [1188, 114] width 12 height 12
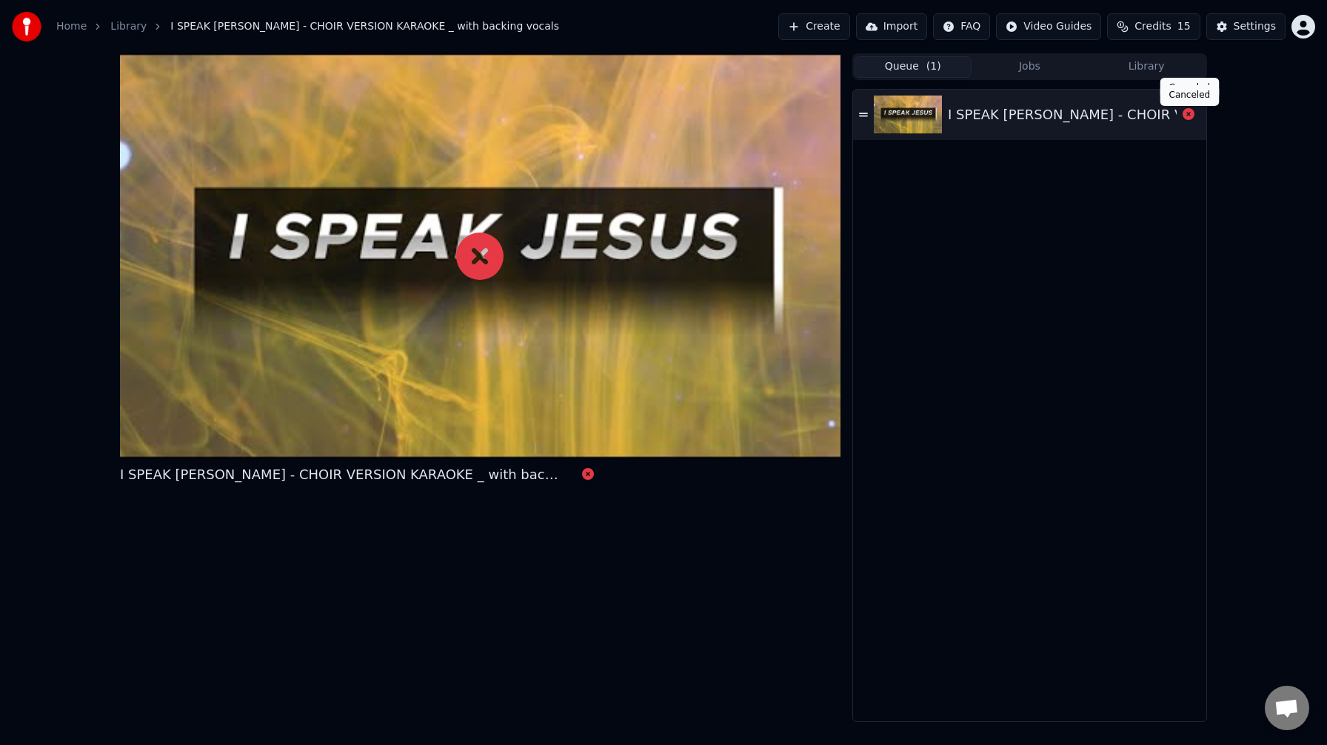
click at [1189, 113] on icon at bounding box center [1188, 114] width 12 height 12
click at [1188, 113] on icon at bounding box center [1188, 114] width 12 height 12
click at [1189, 113] on icon at bounding box center [1188, 114] width 12 height 12
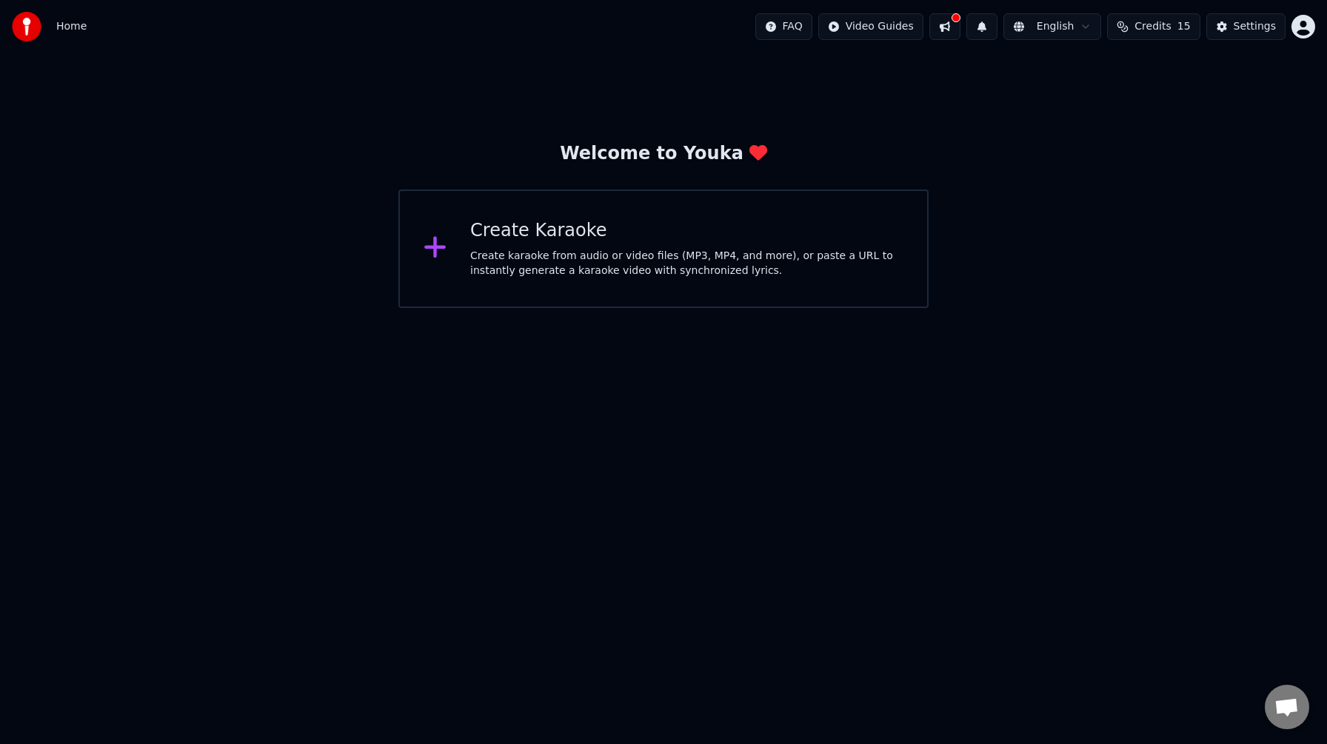
click at [1207, 308] on html "Home FAQ Video Guides English Credits 15 Settings Welcome to Youka Create Karao…" at bounding box center [663, 154] width 1327 height 308
